Goal: Book appointment/travel/reservation

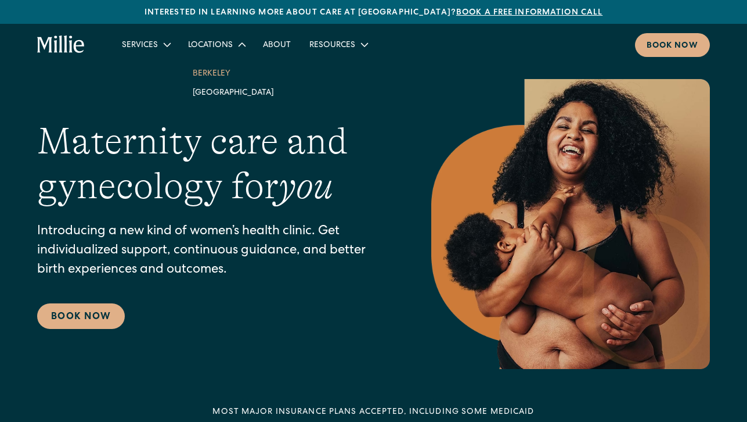
click at [200, 75] on link "Berkeley" at bounding box center [234, 72] width 100 height 19
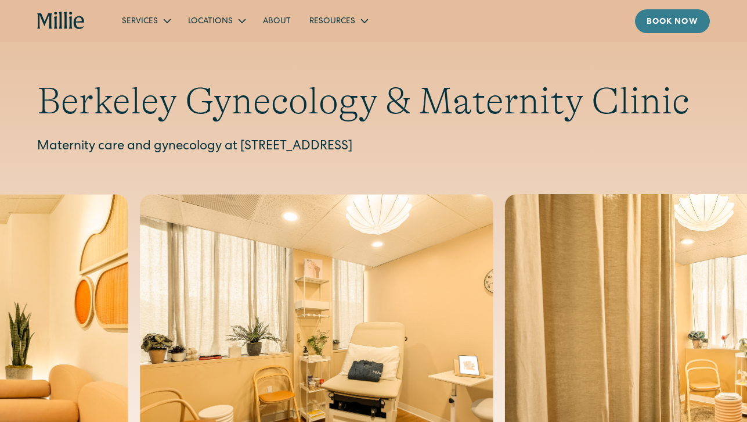
click at [667, 29] on link "Book now" at bounding box center [672, 21] width 75 height 24
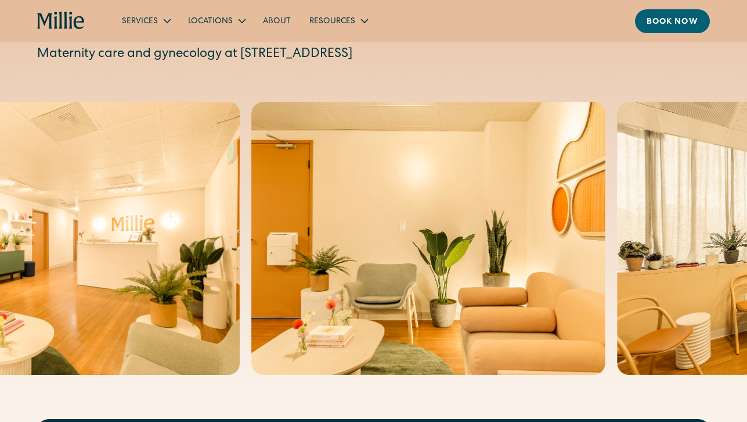
scroll to position [94, 0]
